Goal: Find specific page/section: Find specific page/section

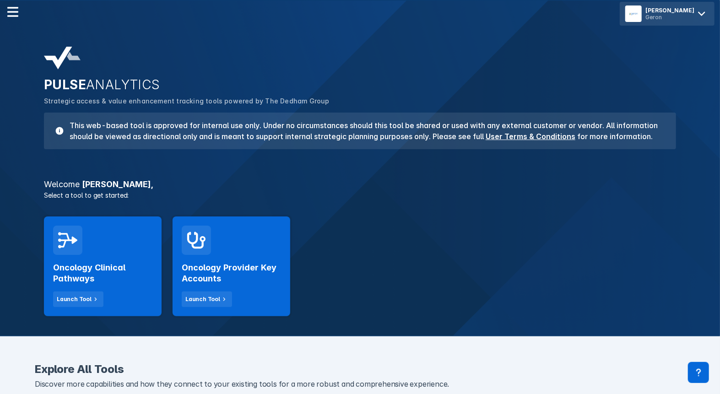
click at [652, 15] on div "Geron" at bounding box center [670, 17] width 49 height 7
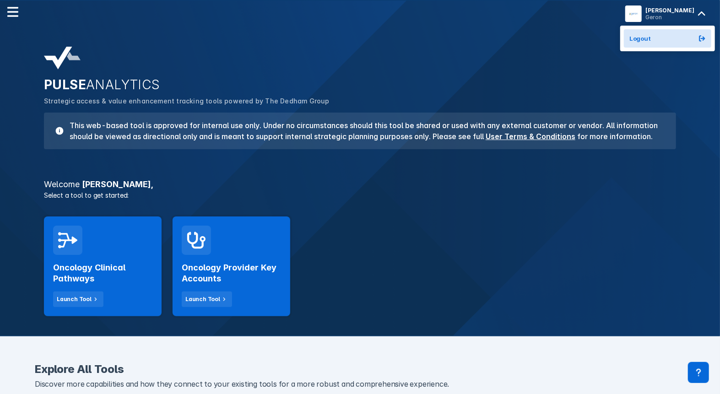
click at [285, 39] on div "PULSE ANALYTICS Strategic access & value enhancement tracking tools powered by …" at bounding box center [360, 168] width 720 height 337
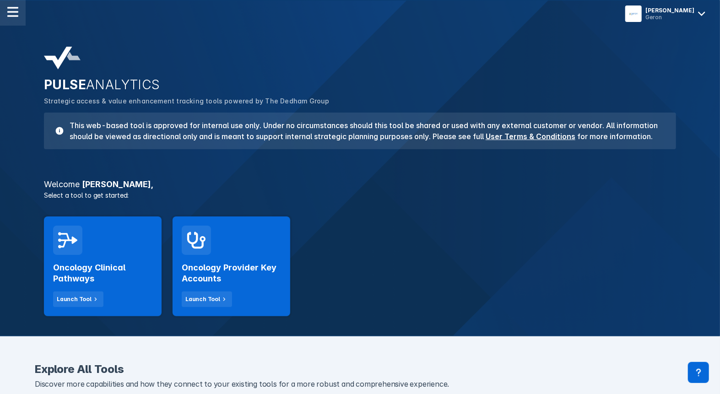
click at [22, 13] on div at bounding box center [13, 13] width 26 height 26
